Goal: Navigation & Orientation: Understand site structure

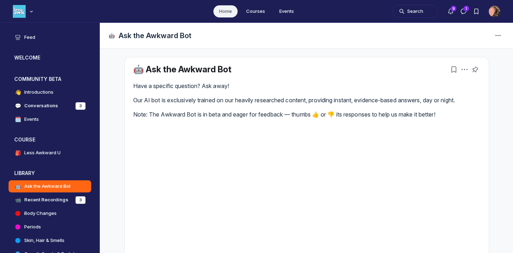
scroll to position [1938, 1365]
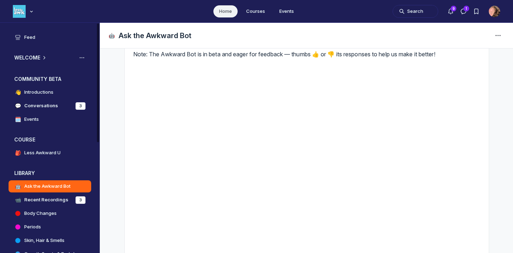
click at [35, 57] on h3 "WELCOME" at bounding box center [27, 57] width 26 height 7
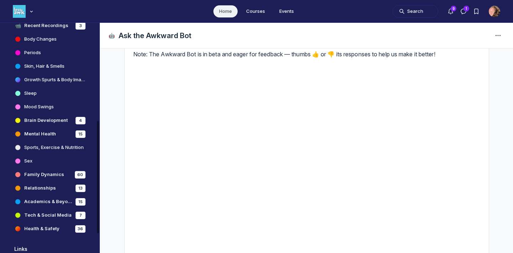
scroll to position [205, 0]
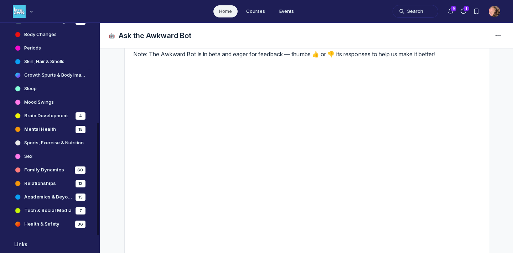
click at [49, 74] on h4 "Growth Spurts & Body Image" at bounding box center [54, 75] width 61 height 7
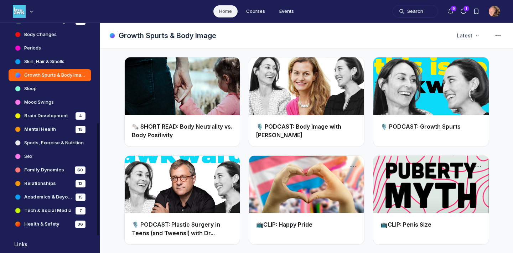
click at [36, 156] on link "Sex" at bounding box center [50, 156] width 83 height 12
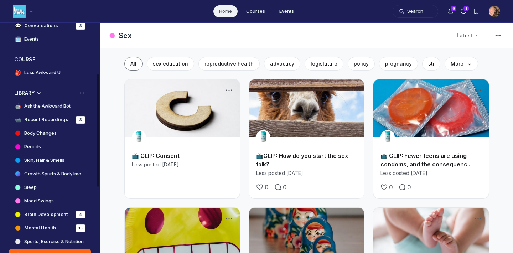
scroll to position [104, 0]
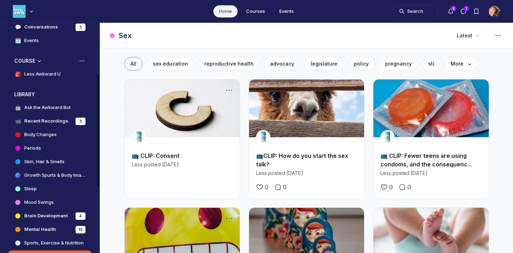
click at [52, 74] on h4 "Less Awkward U" at bounding box center [42, 74] width 36 height 7
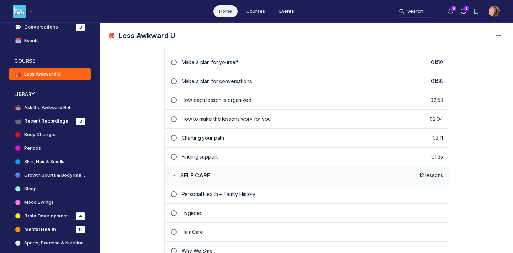
scroll to position [226, 0]
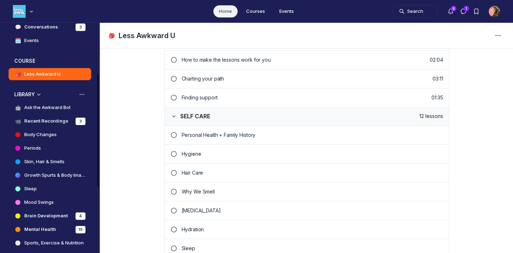
click at [55, 191] on link "Sleep" at bounding box center [50, 189] width 83 height 12
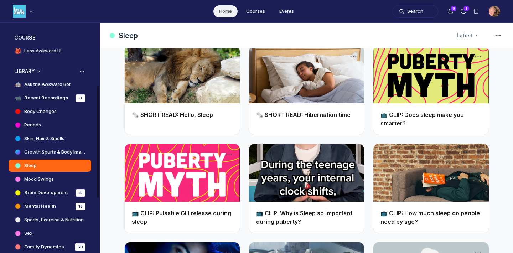
scroll to position [59, 0]
